Goal: Task Accomplishment & Management: Use online tool/utility

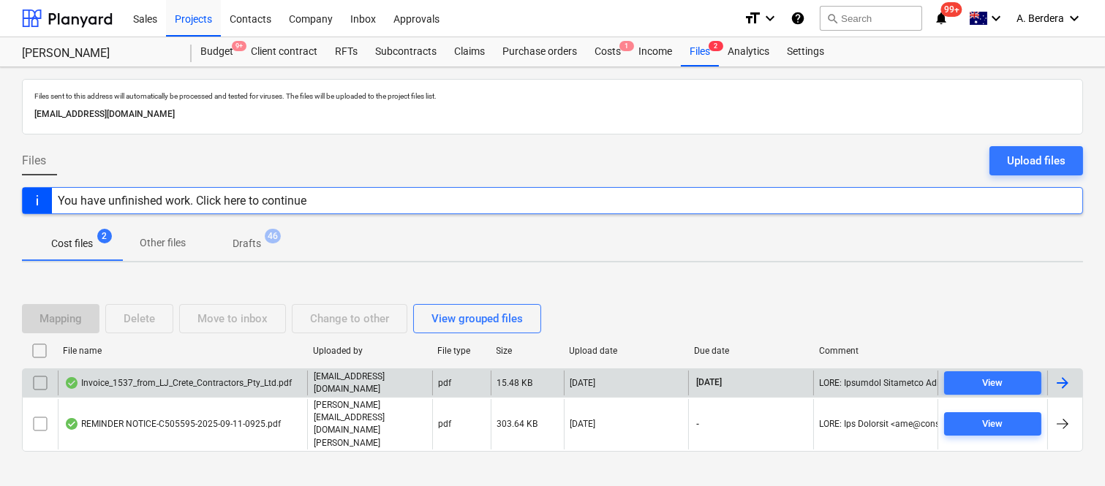
click at [254, 389] on div "Invoice_1537_from_LJ_Crete_Contractors_Pty_Ltd.pdf" at bounding box center [177, 383] width 227 height 12
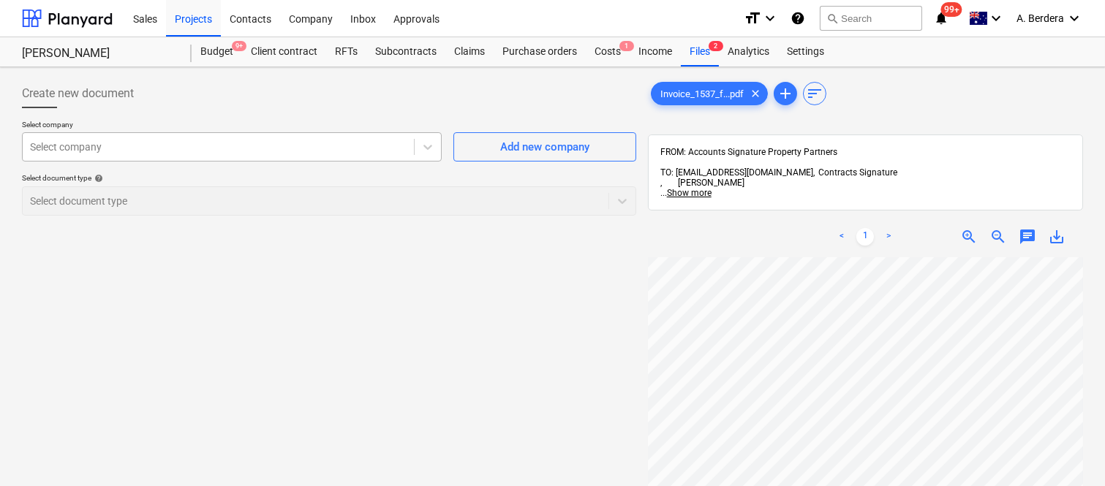
click at [164, 143] on div at bounding box center [218, 147] width 377 height 15
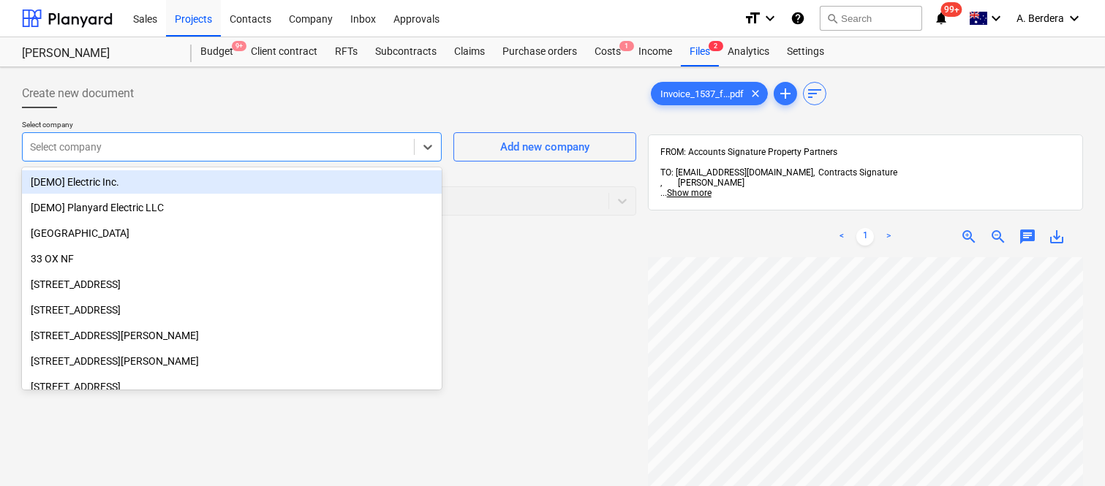
click at [260, 148] on div at bounding box center [218, 147] width 377 height 15
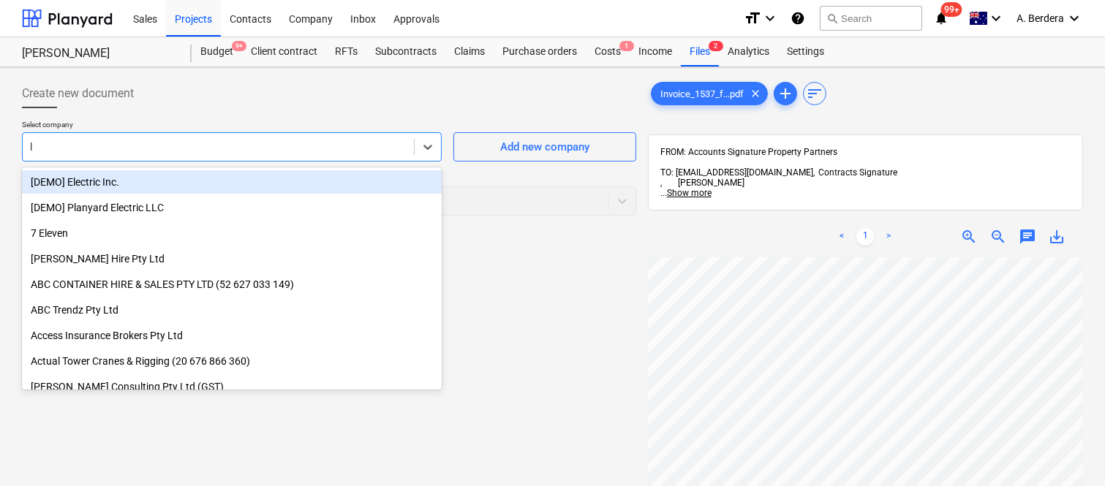
type input "lj"
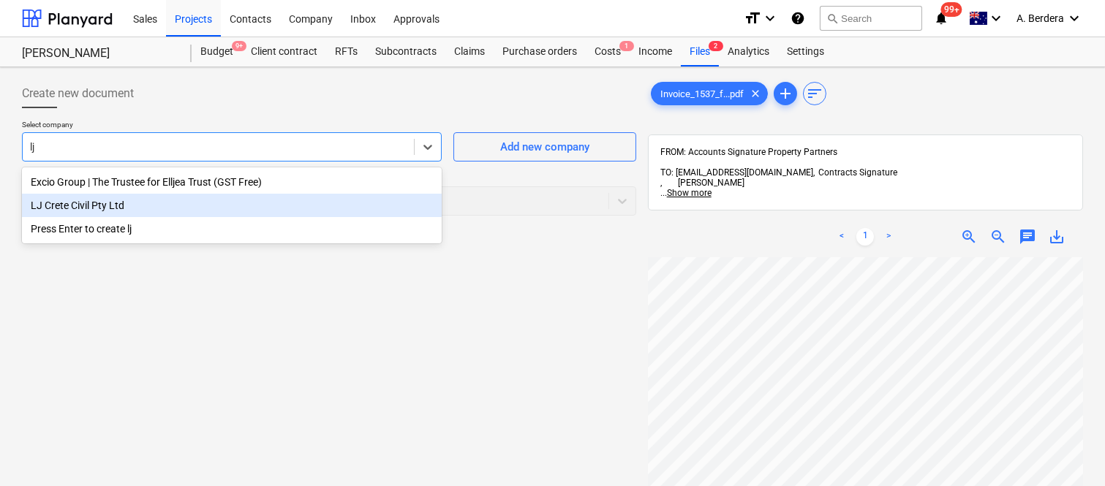
click at [113, 207] on div "LJ Crete Civil Pty Ltd" at bounding box center [232, 205] width 420 height 23
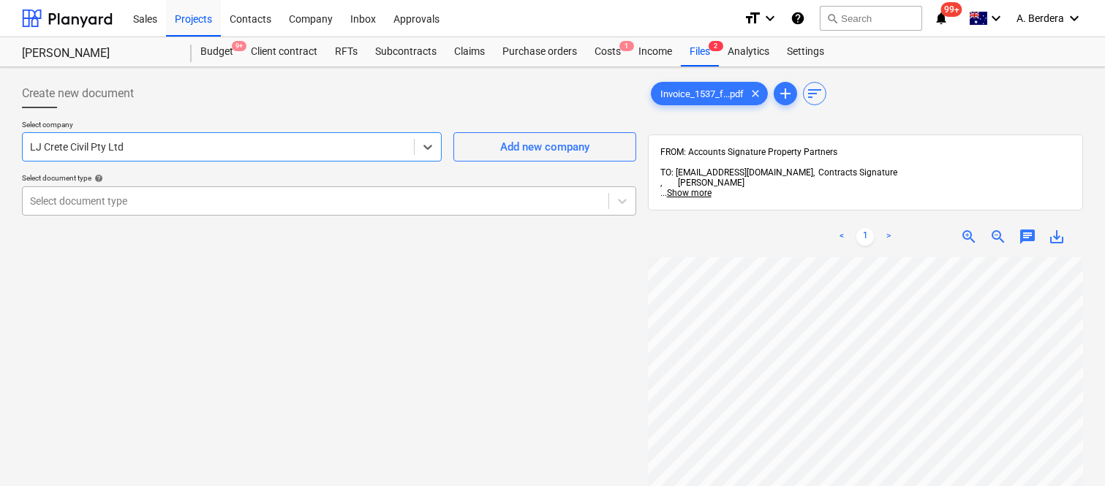
click at [120, 200] on div at bounding box center [315, 201] width 571 height 15
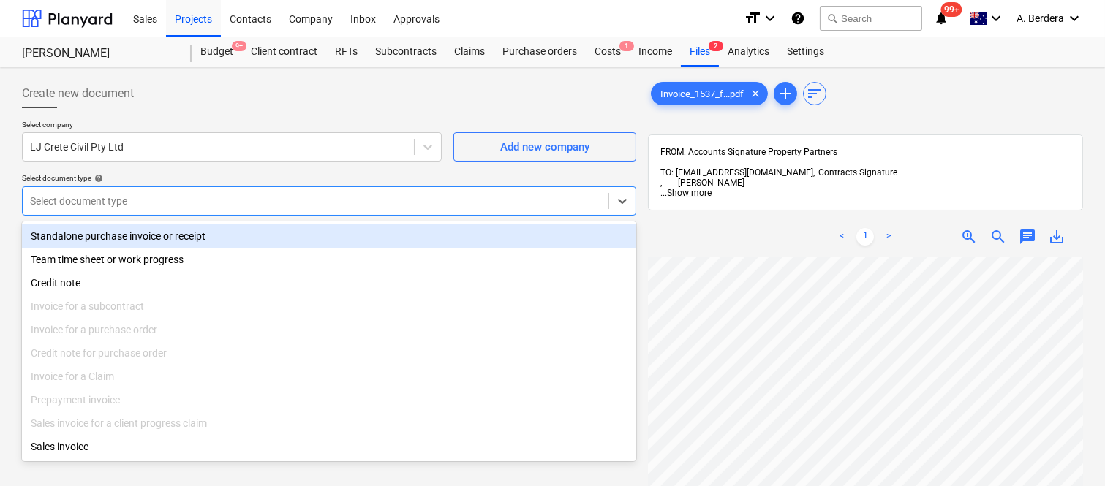
click at [161, 233] on div "Standalone purchase invoice or receipt" at bounding box center [329, 236] width 614 height 23
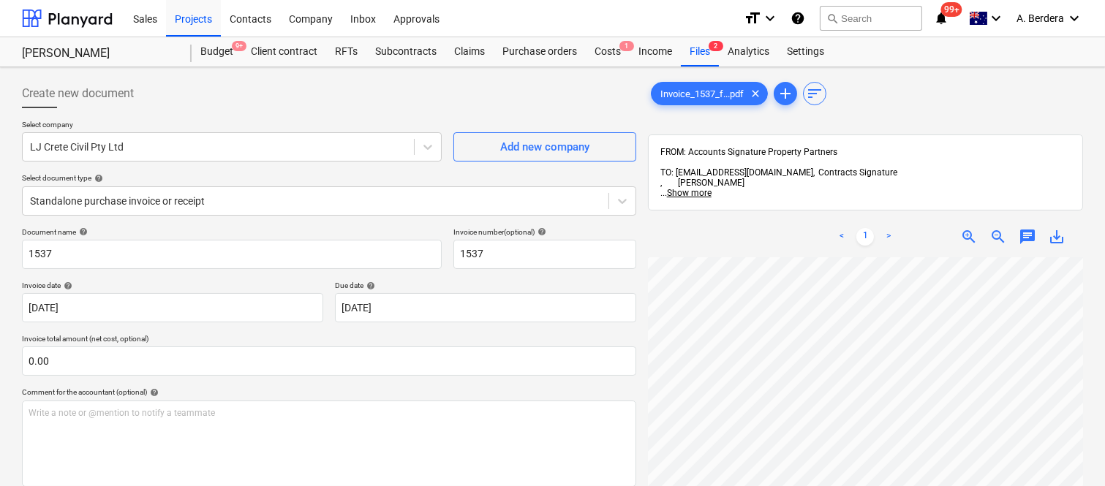
click at [20, 250] on div "Create new document Select company LJ Crete Civil Pty Ltd Add new company Selec…" at bounding box center [329, 391] width 626 height 636
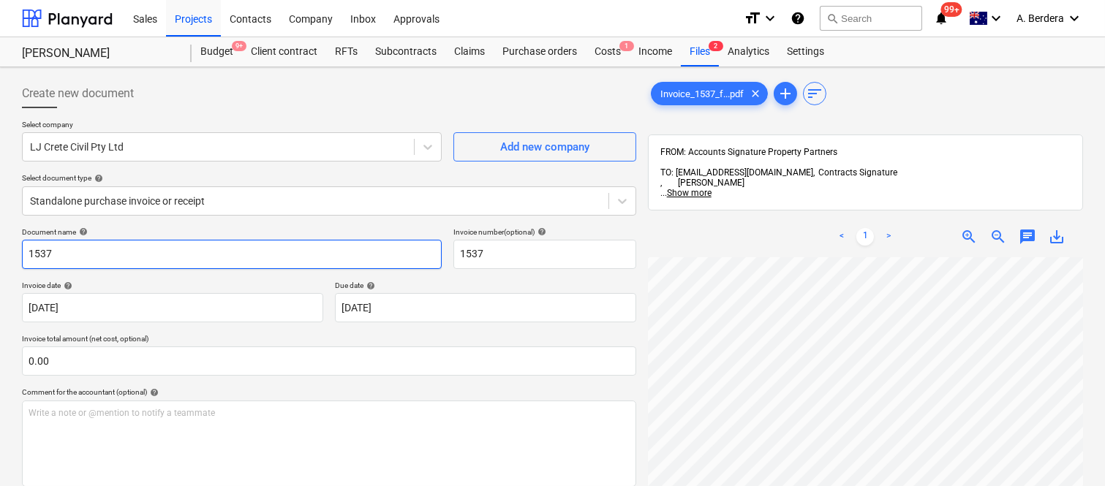
click at [25, 253] on input "1537" at bounding box center [232, 254] width 420 height 29
type input "LJ CRETE CIVIL INV- 1537"
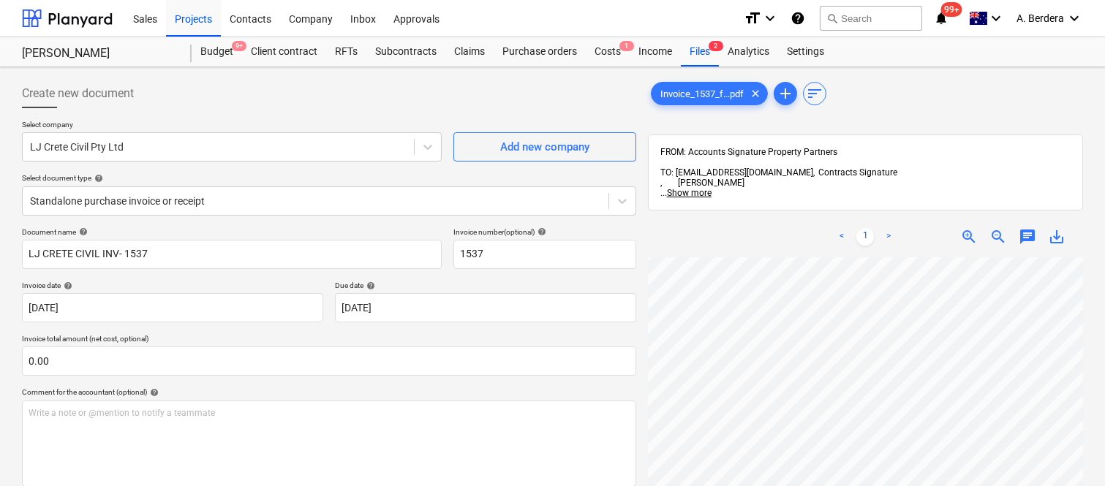
scroll to position [288, 132]
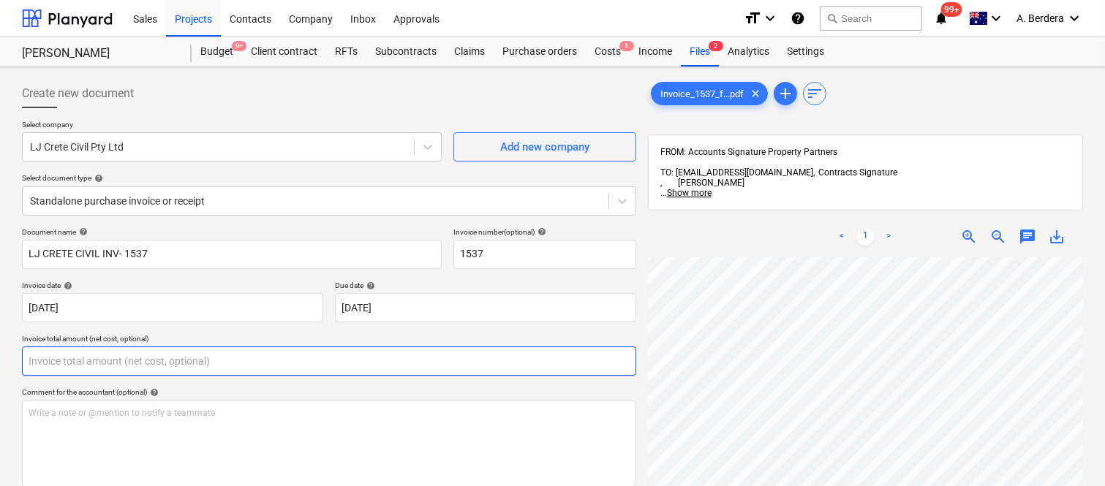
click at [191, 367] on input "text" at bounding box center [329, 361] width 614 height 29
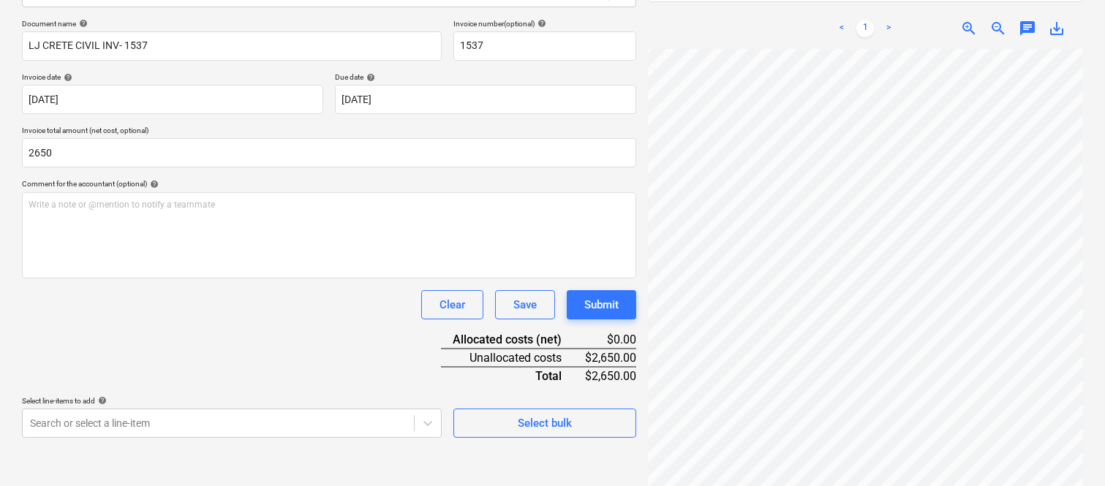
type input "2,650.00"
click at [235, 323] on div "Document name help LJ CRETE CIVIL INV- 1537 Invoice number (optional) help 1537…" at bounding box center [329, 228] width 614 height 419
click at [223, 278] on body "Sales Projects Contacts Company Inbox Approvals format_size keyboard_arrow_down…" at bounding box center [552, 35] width 1105 height 486
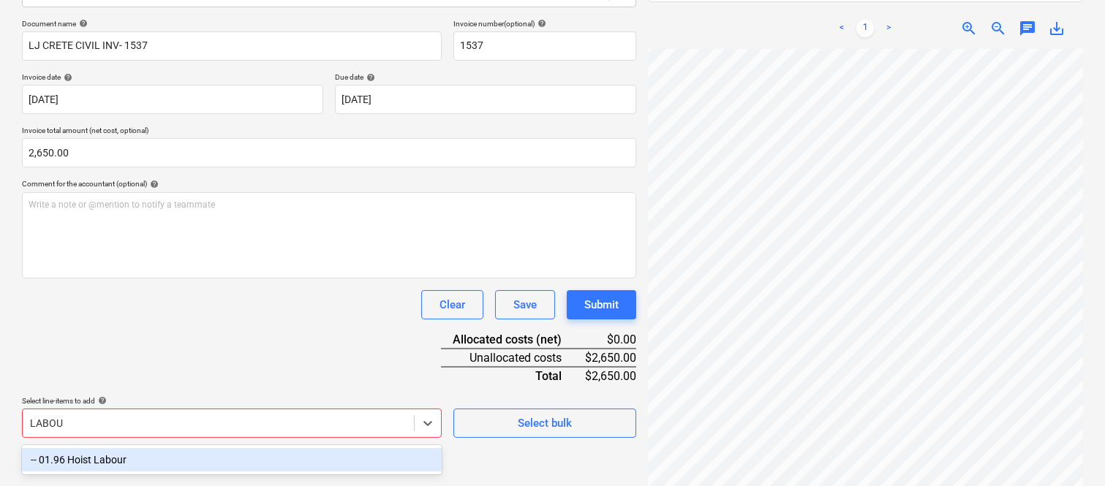
type input "LABOUR"
drag, startPoint x: 246, startPoint y: 454, endPoint x: 236, endPoint y: 333, distance: 121.9
click at [246, 454] on div "-- 01.96 Hoist Labour" at bounding box center [232, 459] width 420 height 23
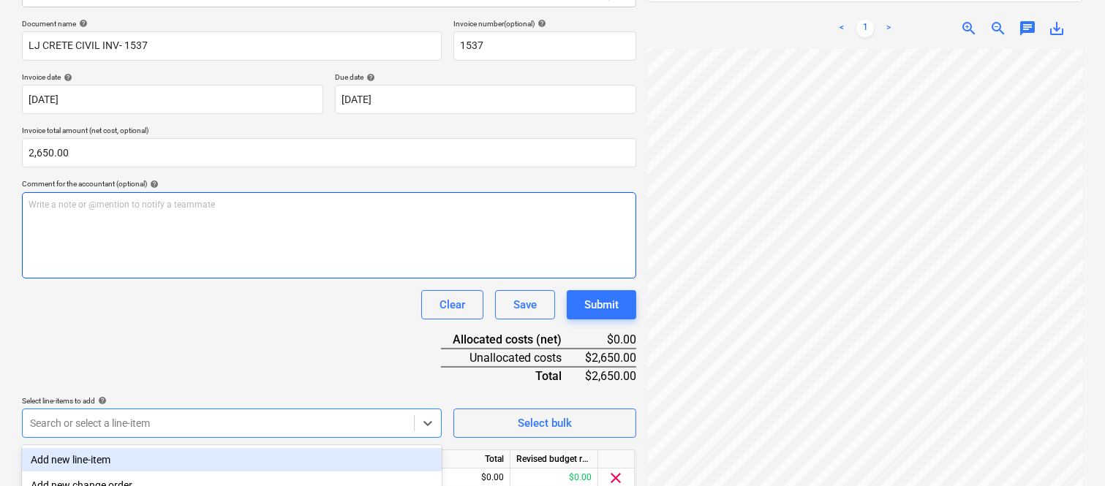
click at [197, 244] on div "Write a note or @mention to notify a teammate ﻿" at bounding box center [329, 235] width 614 height 86
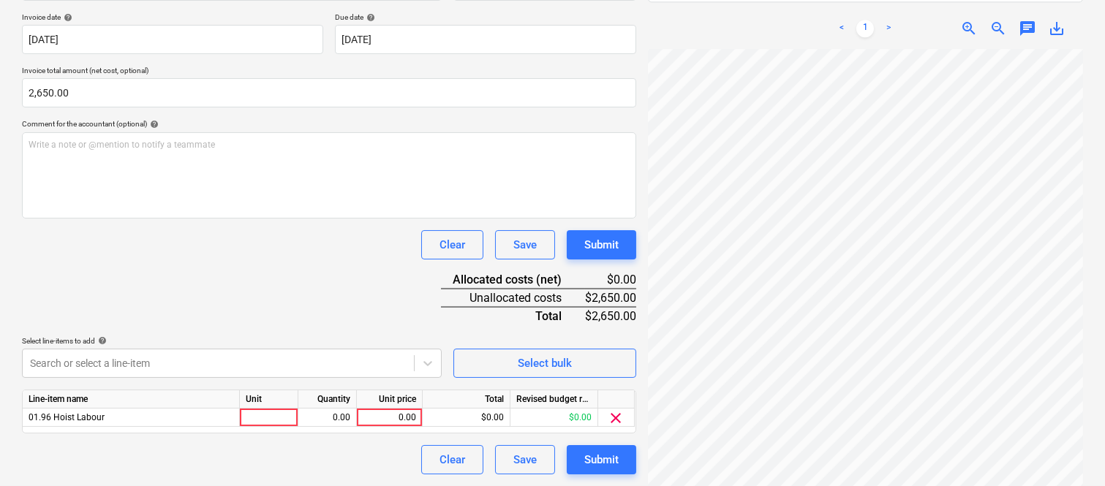
scroll to position [73, 121]
click at [286, 417] on div at bounding box center [269, 418] width 59 height 18
type input "INVOICE"
click at [337, 415] on div "0.00" at bounding box center [327, 418] width 46 height 18
type input "1"
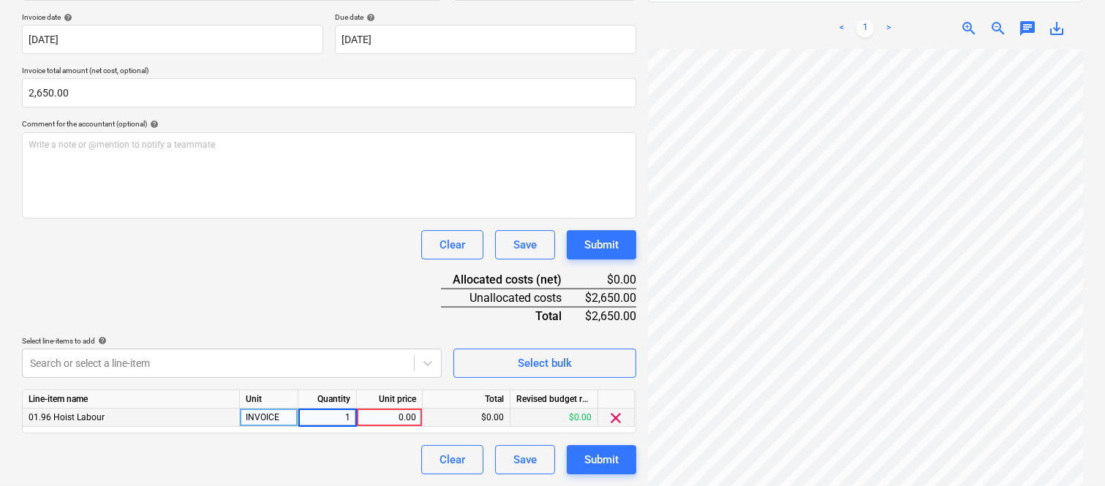
click at [410, 419] on div "0.00" at bounding box center [389, 418] width 53 height 18
type input "2650"
click at [388, 447] on div "Clear Save Submit" at bounding box center [329, 459] width 614 height 29
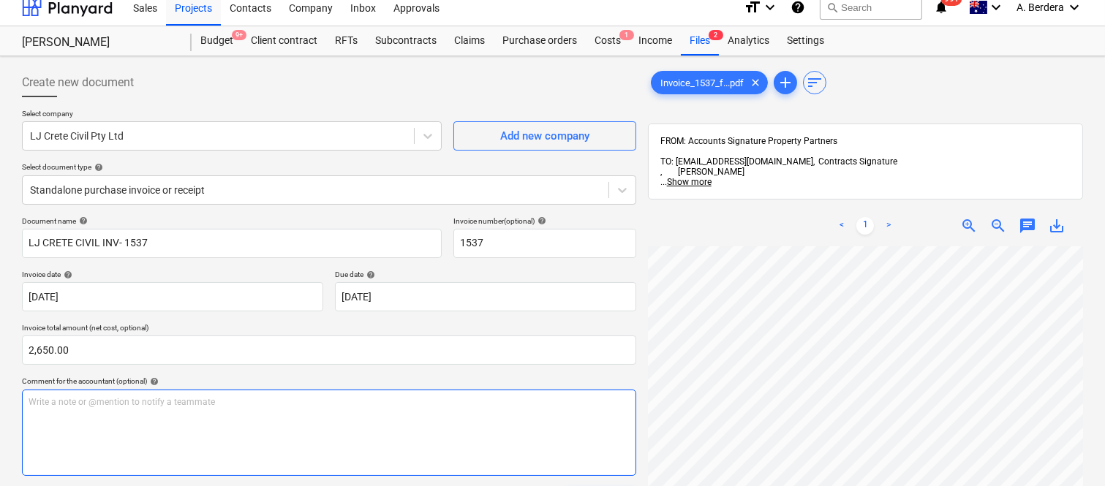
scroll to position [0, 0]
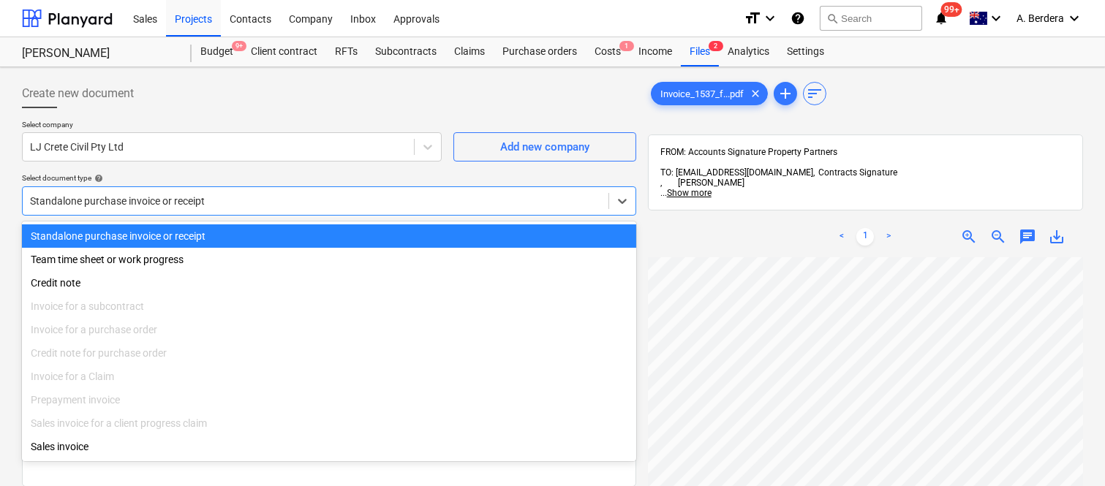
click at [238, 199] on div at bounding box center [315, 201] width 571 height 15
click at [253, 233] on div "Standalone purchase invoice or receipt" at bounding box center [329, 236] width 614 height 23
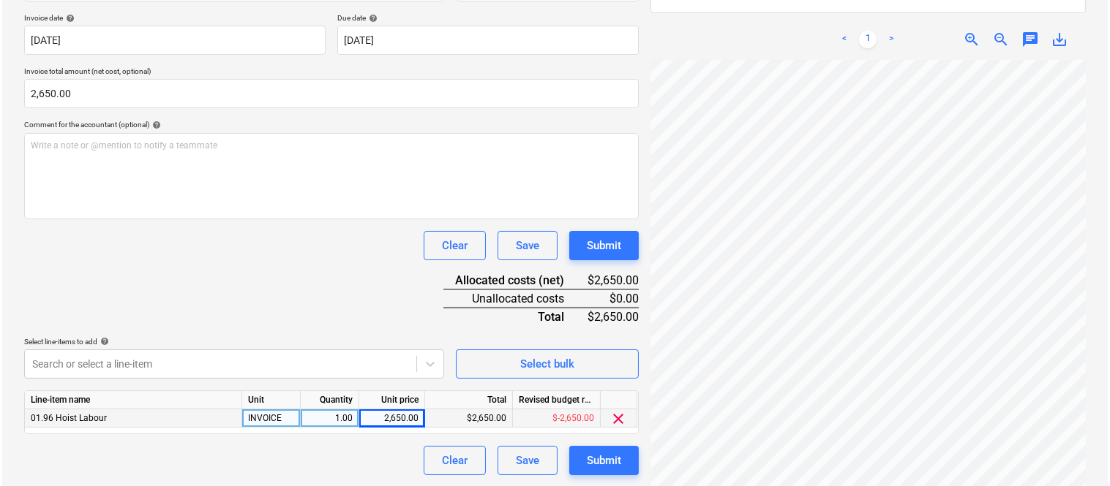
scroll to position [268, 0]
click at [611, 459] on div "Submit" at bounding box center [601, 460] width 34 height 19
